Goal: Task Accomplishment & Management: Complete application form

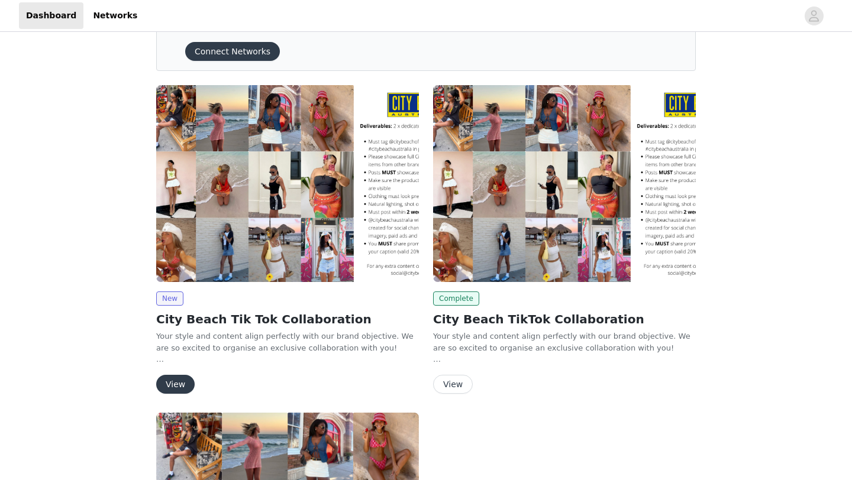
scroll to position [73, 0]
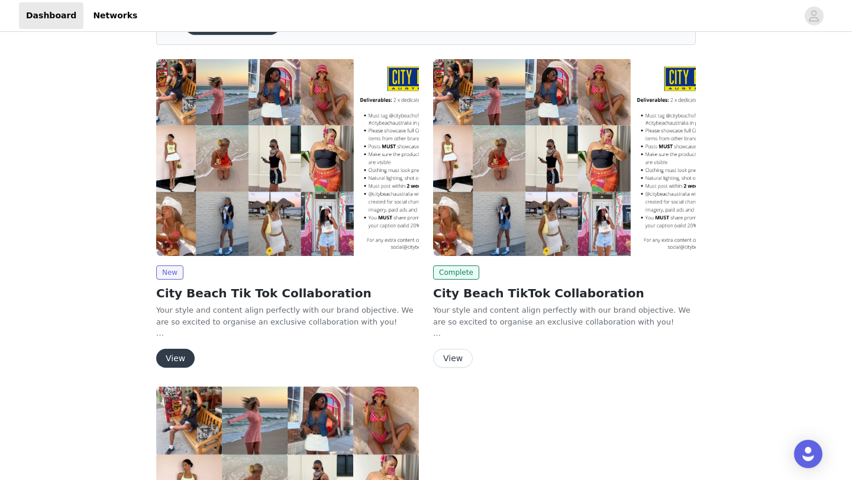
click at [176, 362] on button "View" at bounding box center [175, 358] width 38 height 19
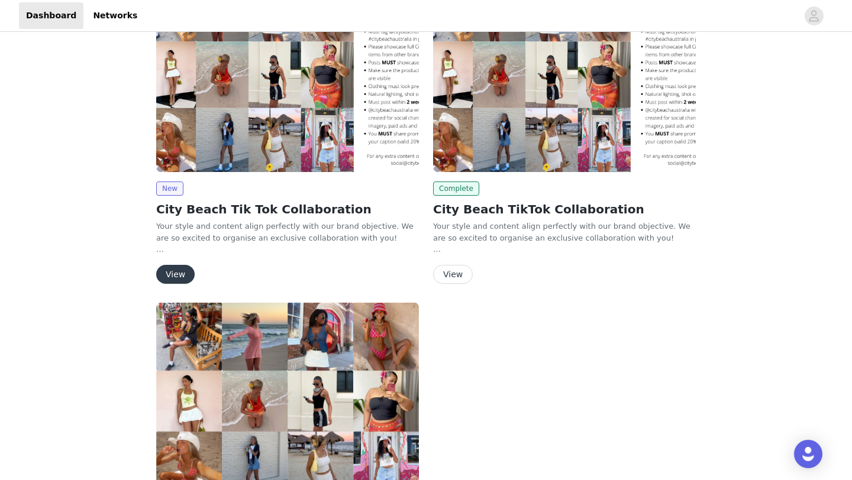
click at [459, 272] on button "View" at bounding box center [453, 274] width 40 height 19
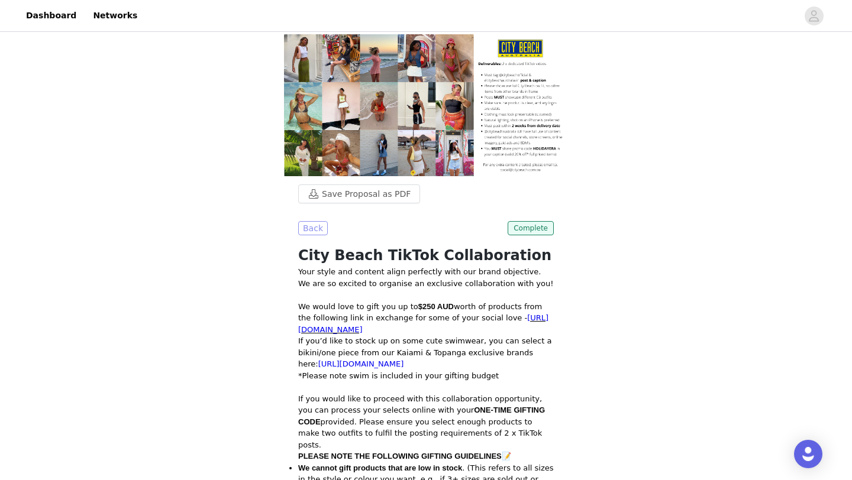
click at [315, 221] on button "Back" at bounding box center [313, 228] width 30 height 14
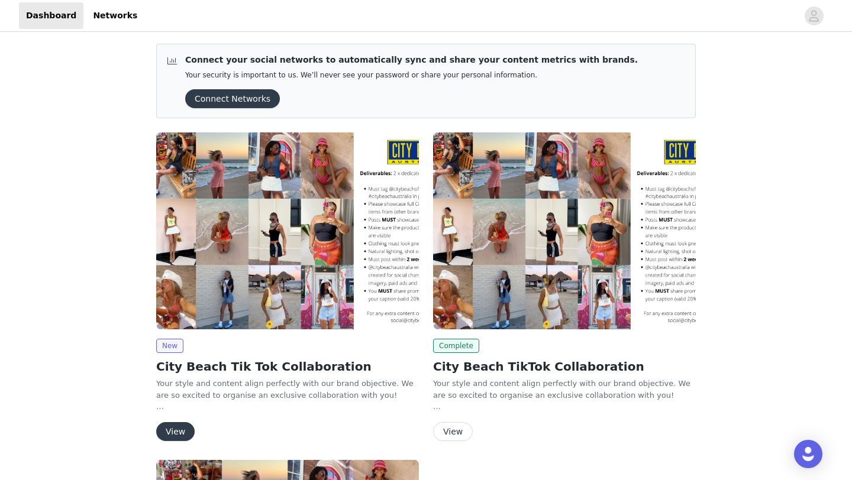
click at [179, 435] on button "View" at bounding box center [175, 431] width 38 height 19
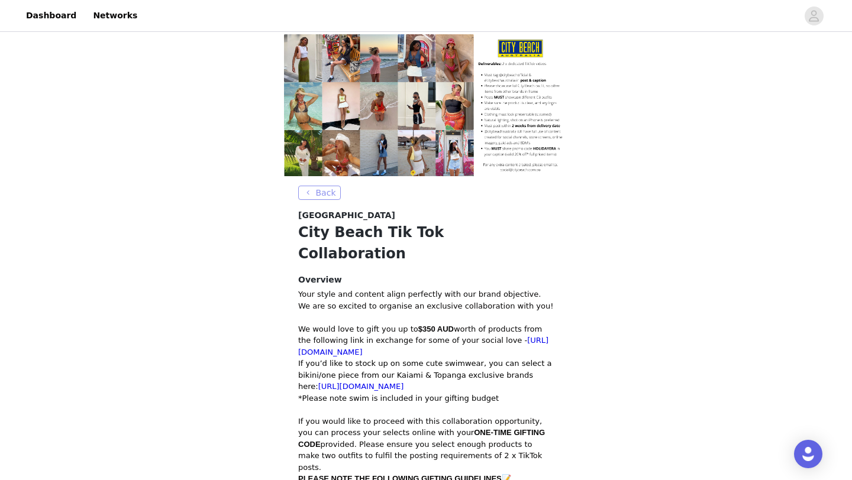
click at [330, 186] on button "Back" at bounding box center [319, 193] width 43 height 14
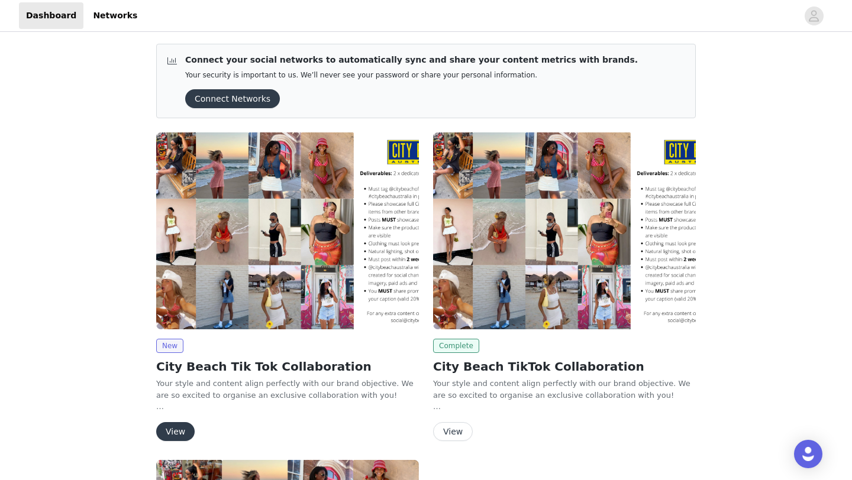
click at [453, 349] on span "Complete" at bounding box center [456, 346] width 46 height 14
click at [455, 436] on button "View" at bounding box center [453, 431] width 40 height 19
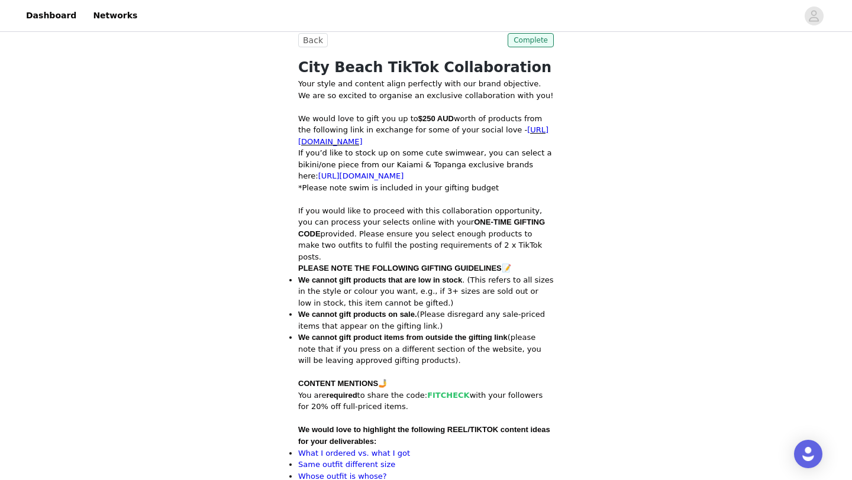
scroll to position [183, 0]
